Goal: Task Accomplishment & Management: Use online tool/utility

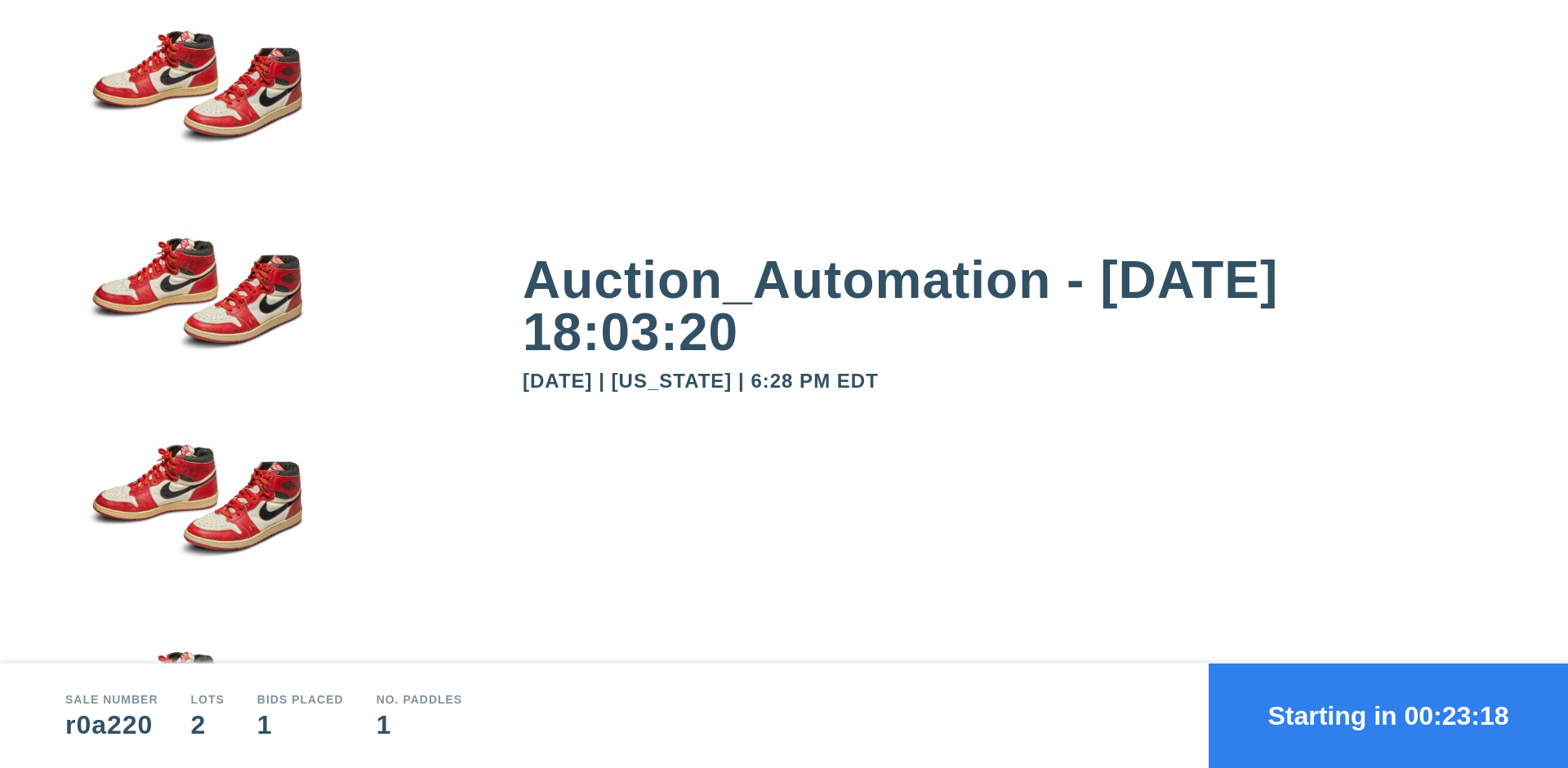
click at [1388, 716] on button "Starting in 00:23:18" at bounding box center [1388, 715] width 360 height 104
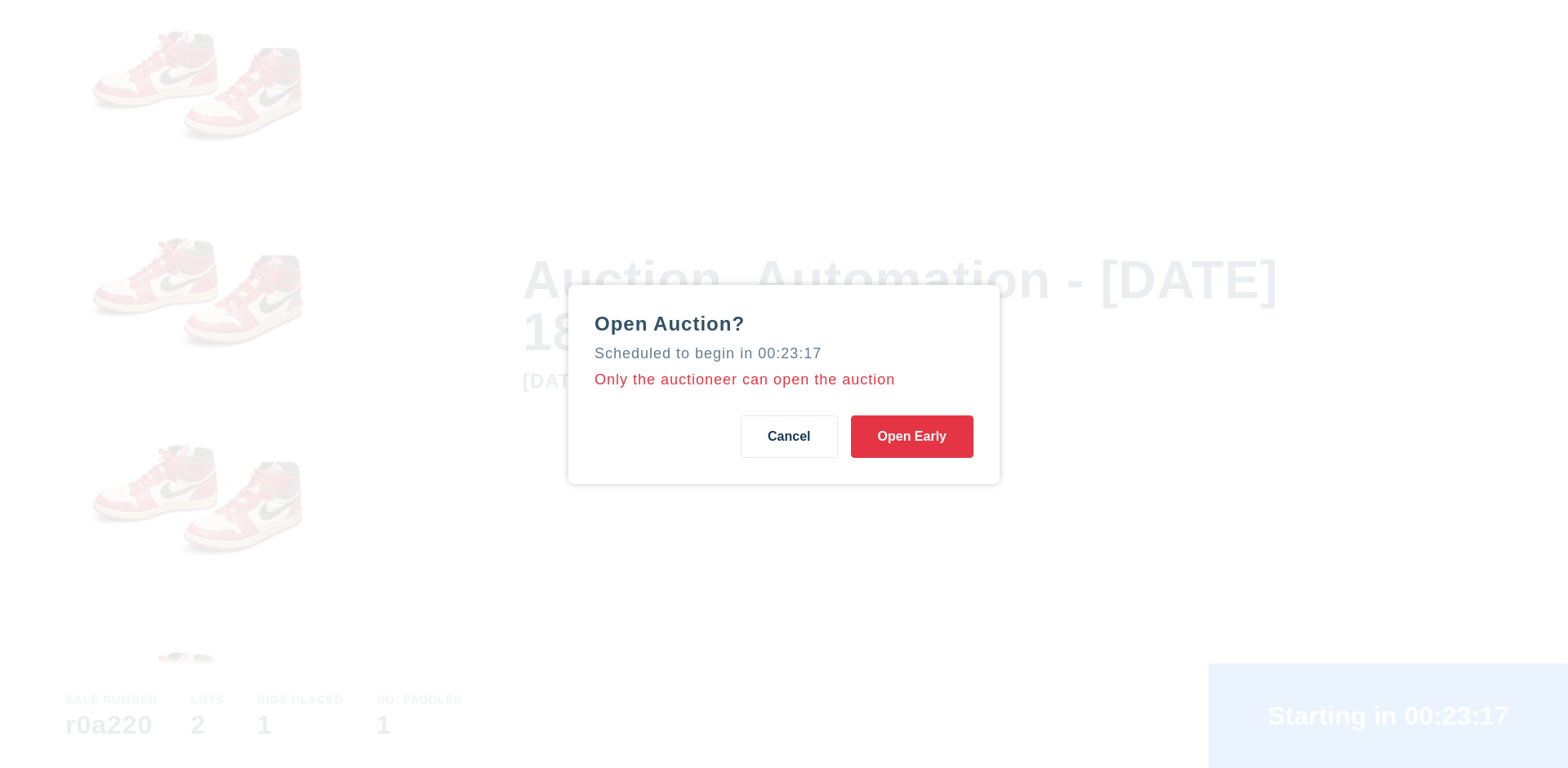
click at [912, 436] on button "Open Early" at bounding box center [912, 437] width 122 height 42
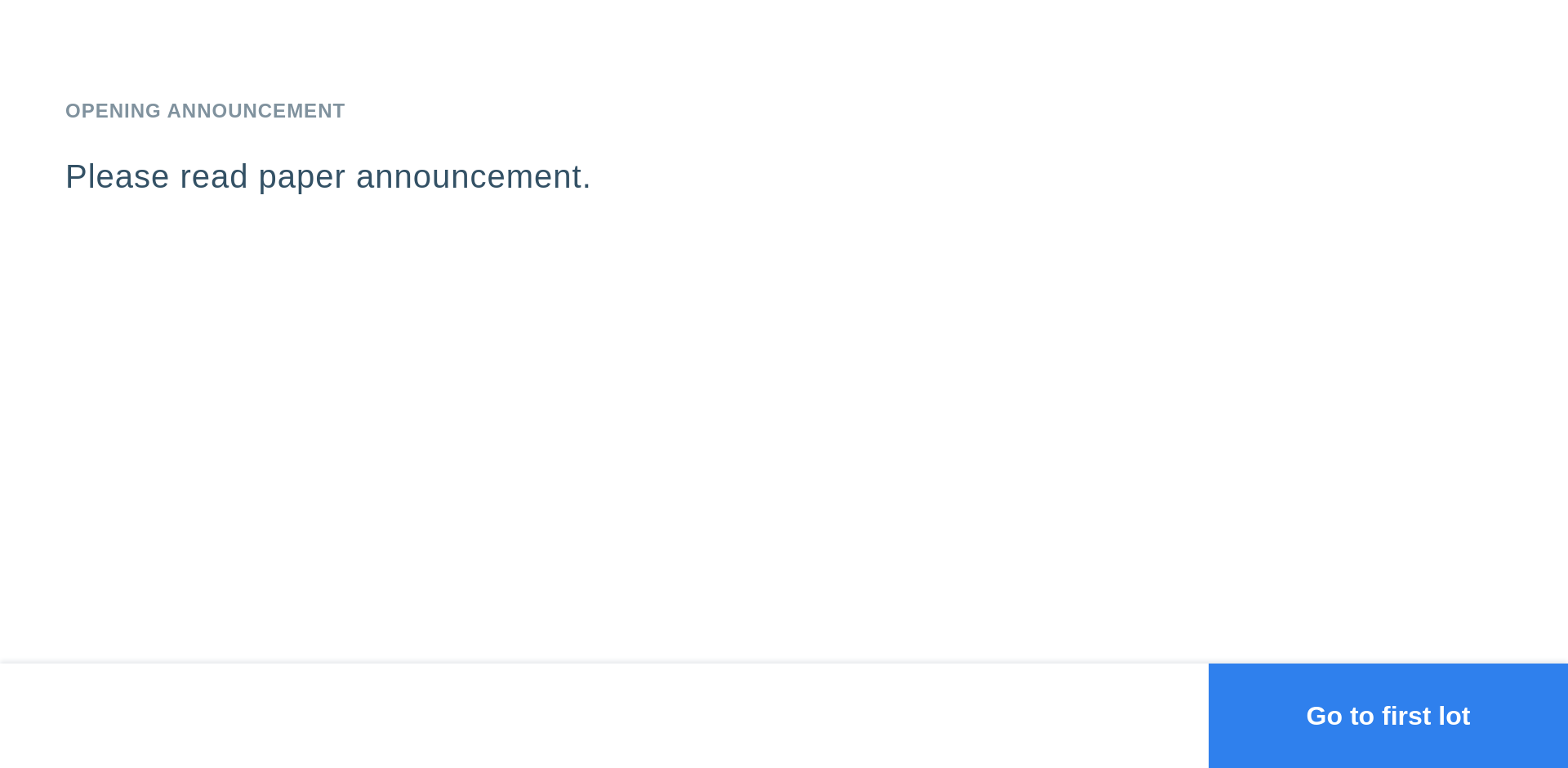
click at [1388, 716] on button "Go to first lot" at bounding box center [1388, 715] width 360 height 104
